Goal: Information Seeking & Learning: Check status

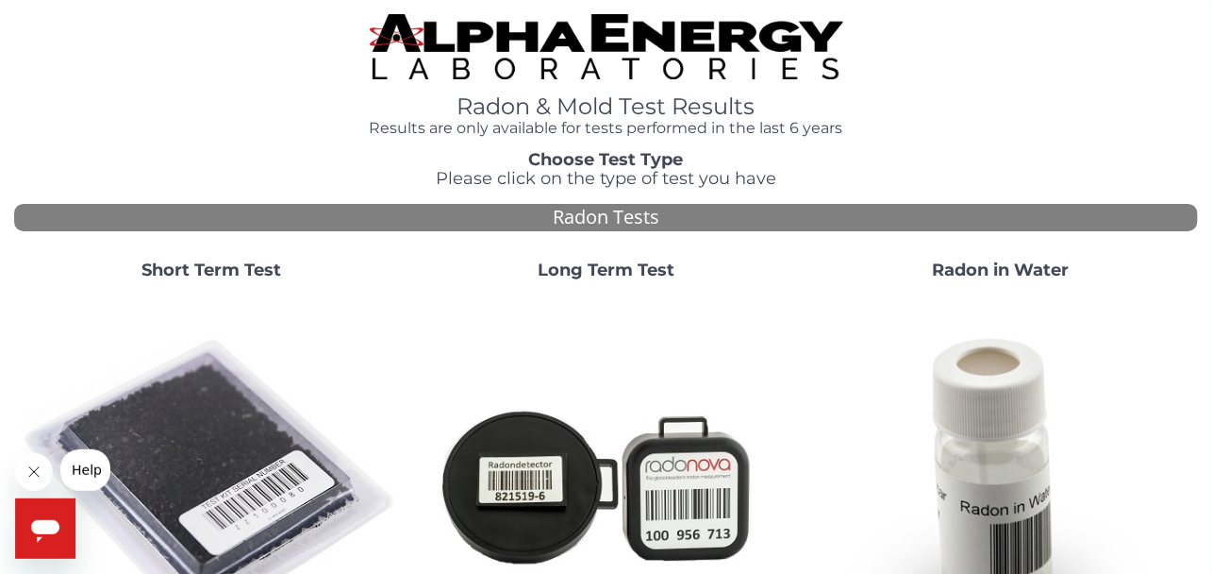
click at [223, 264] on strong "Short Term Test" at bounding box center [212, 269] width 140 height 21
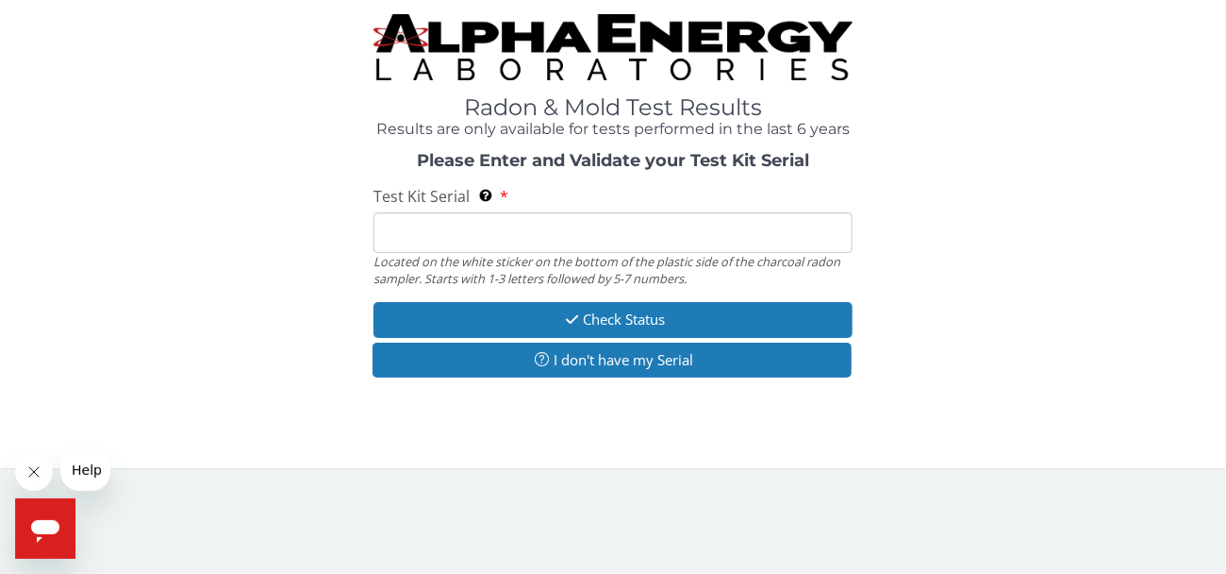
click at [483, 239] on input "Test Kit Serial Located on the white sticker on the bottom of the plastic side …" at bounding box center [613, 232] width 479 height 41
paste input "AA777323"
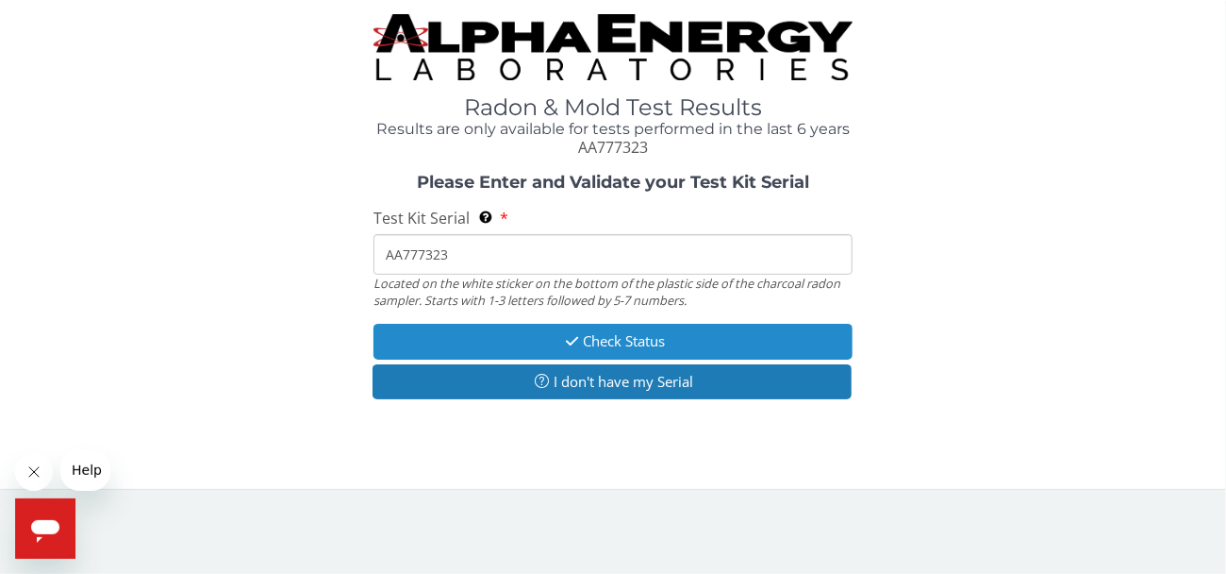
type input "AA777323"
click at [606, 346] on button "Check Status" at bounding box center [613, 341] width 479 height 35
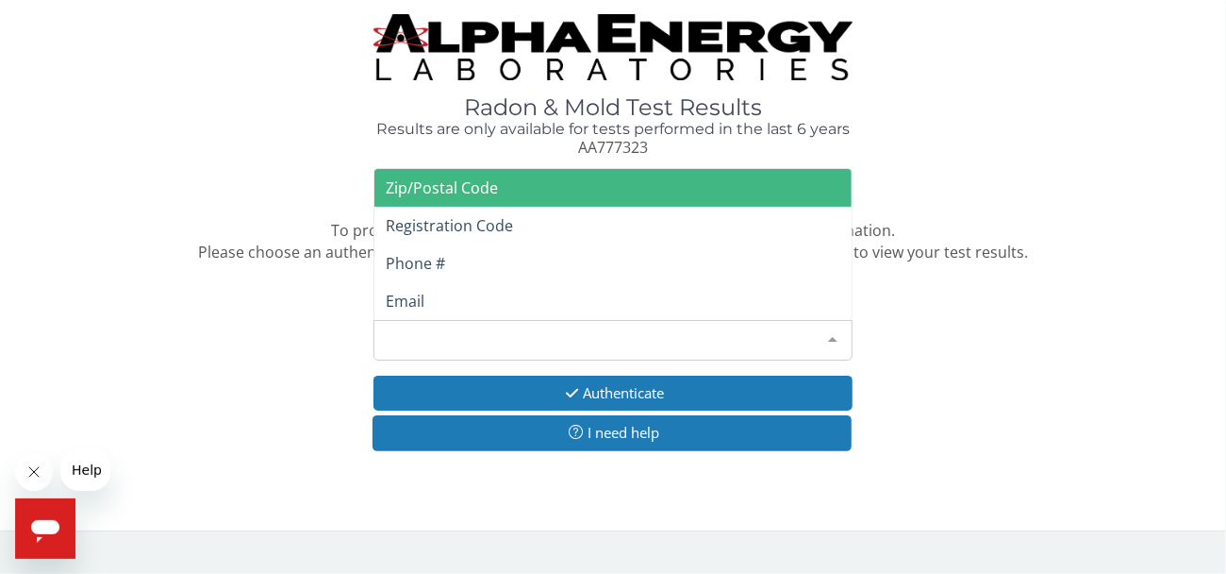
click at [606, 346] on div "Please make a selection" at bounding box center [613, 340] width 479 height 41
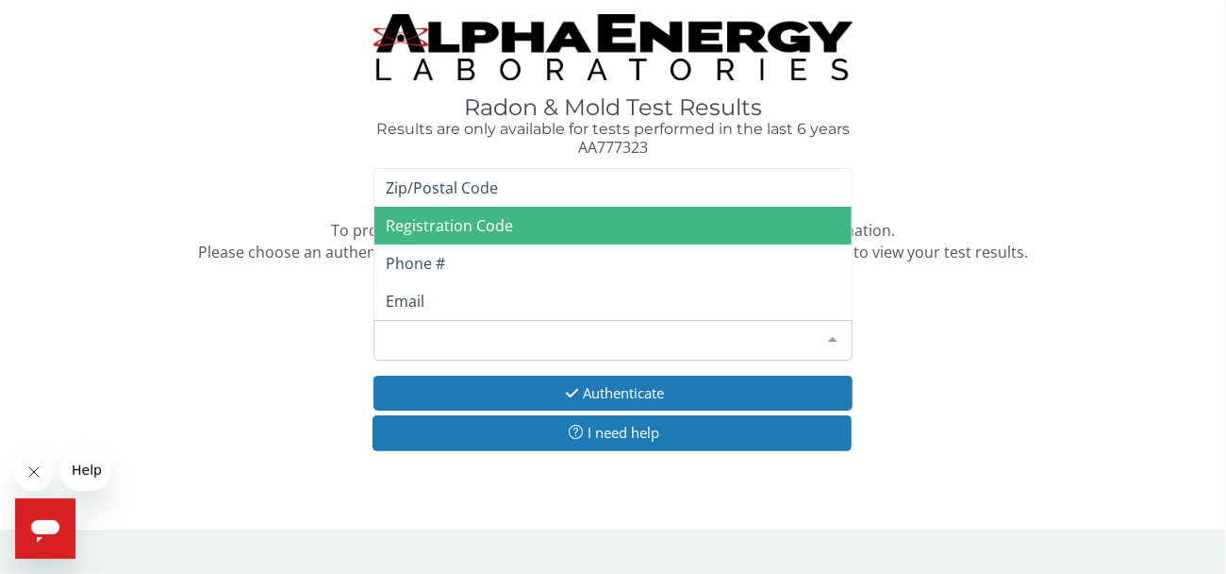
click at [509, 232] on span "Registration Code" at bounding box center [449, 225] width 127 height 21
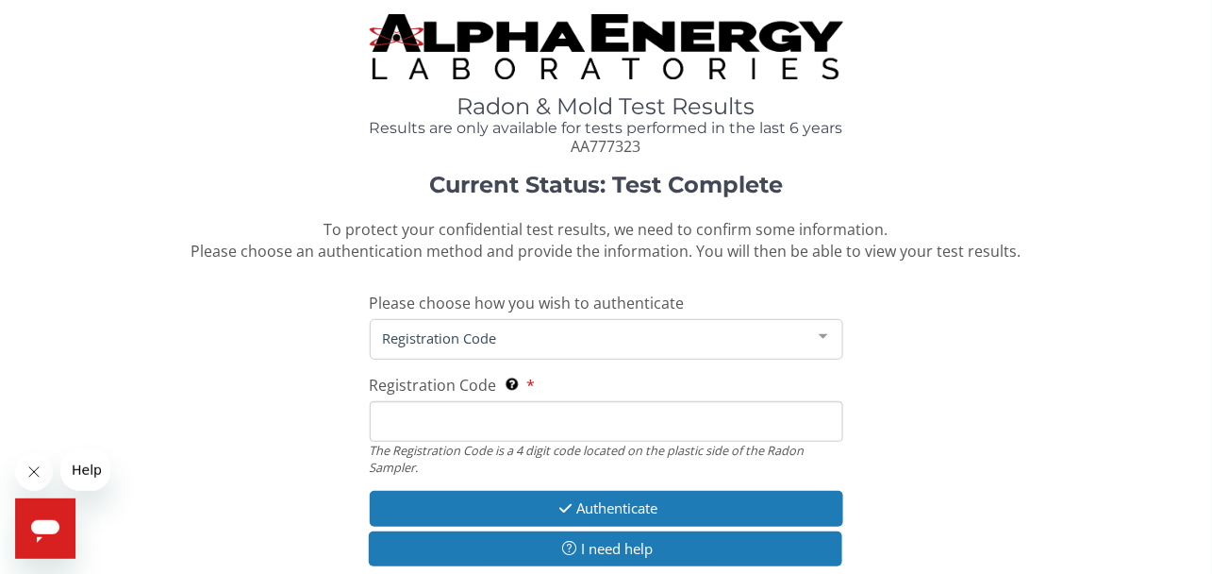
click at [522, 409] on input "Registration Code The Registration Code is a 4 digit code located on the plasti…" at bounding box center [607, 421] width 474 height 41
type input "9EA6"
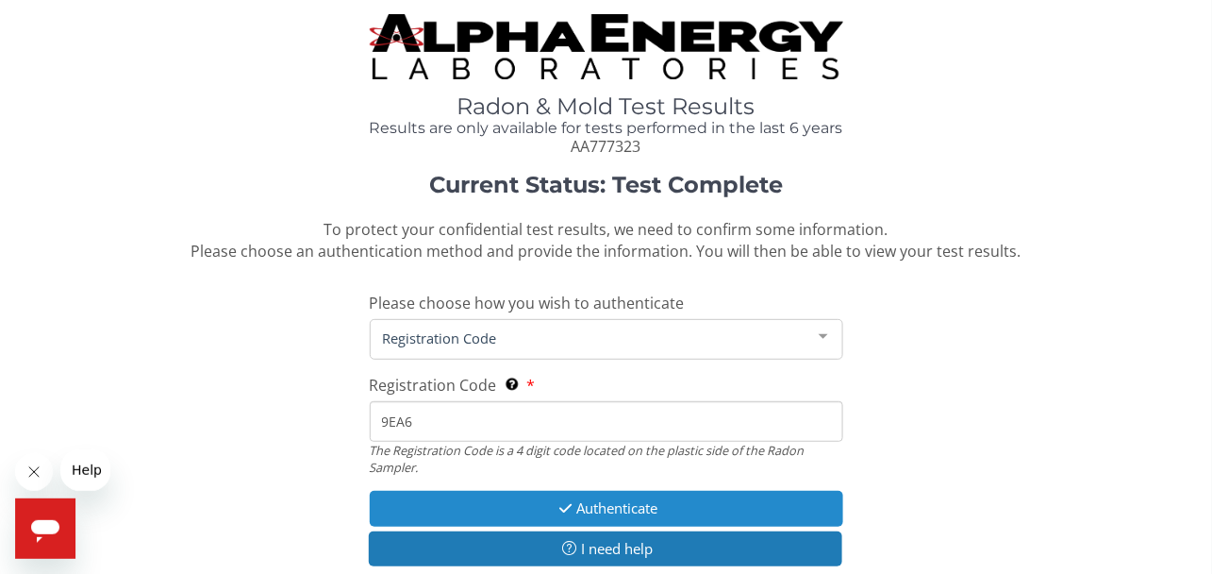
click at [630, 506] on button "Authenticate" at bounding box center [607, 508] width 474 height 35
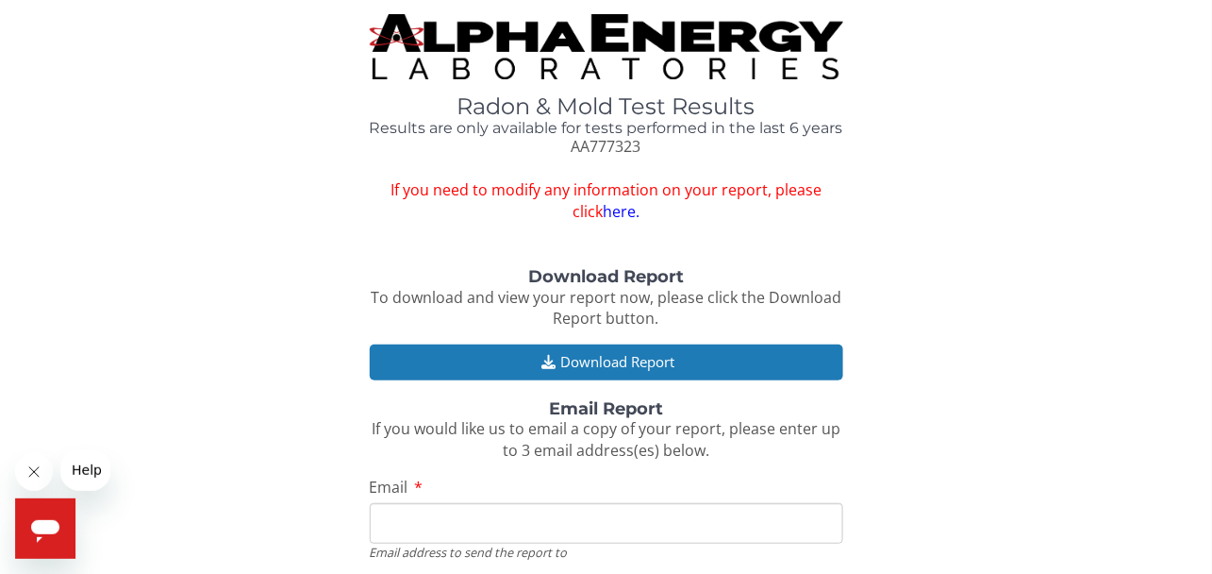
click at [603, 208] on link "here." at bounding box center [621, 211] width 37 height 21
